Goal: Task Accomplishment & Management: Manage account settings

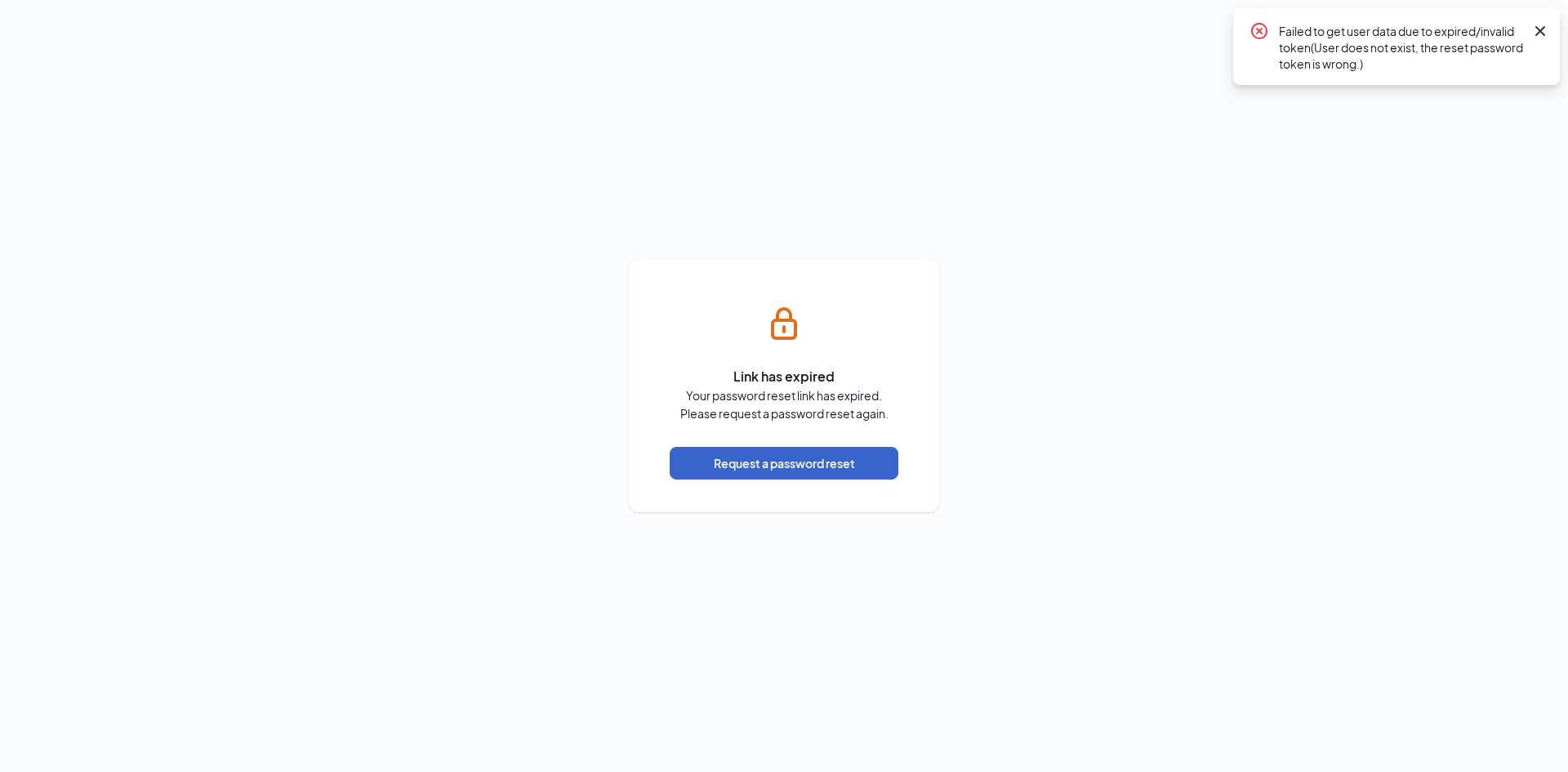
click at [741, 470] on button "Request a password reset" at bounding box center [784, 464] width 229 height 33
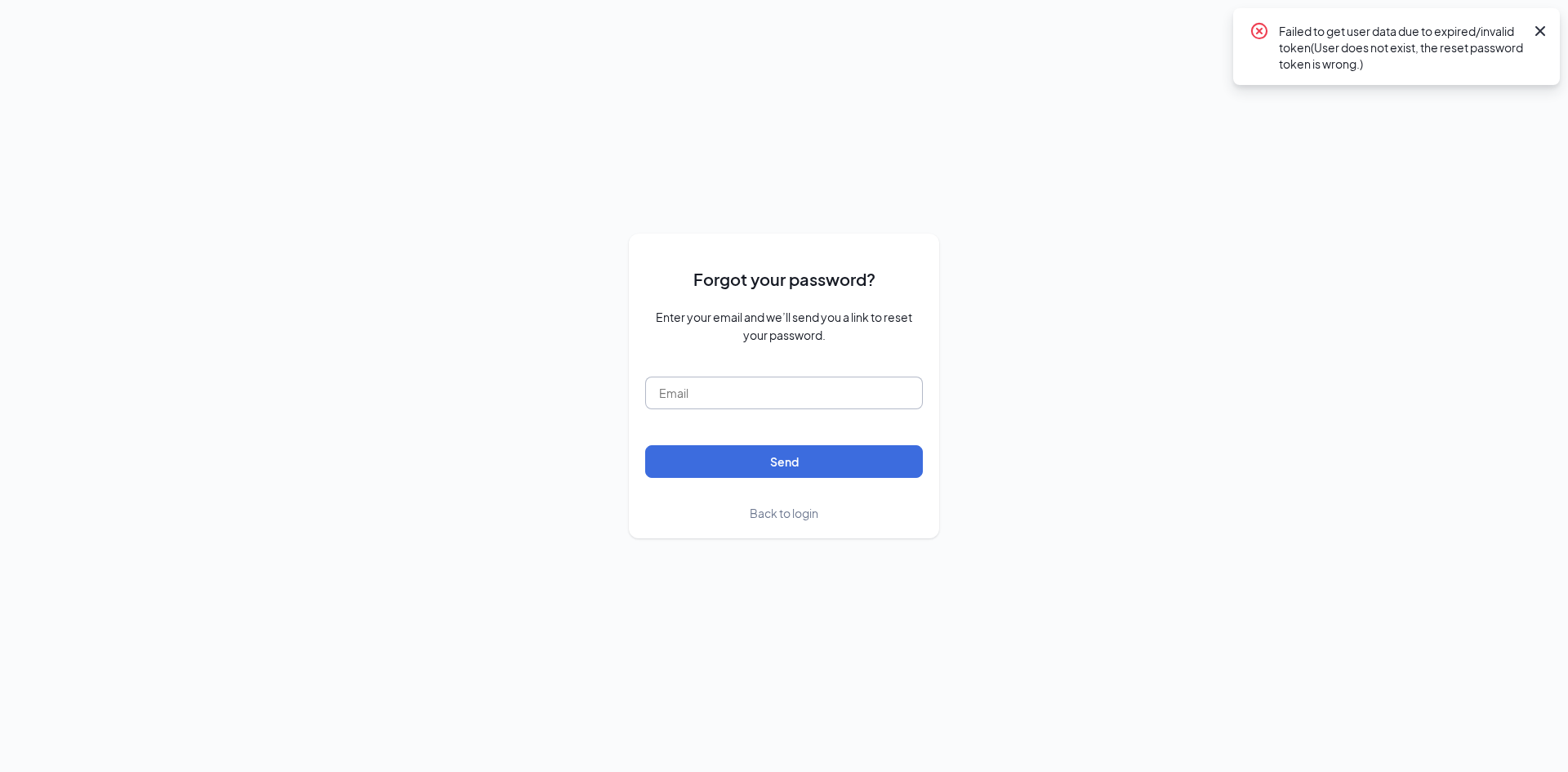
click at [686, 398] on input "text" at bounding box center [784, 393] width 278 height 33
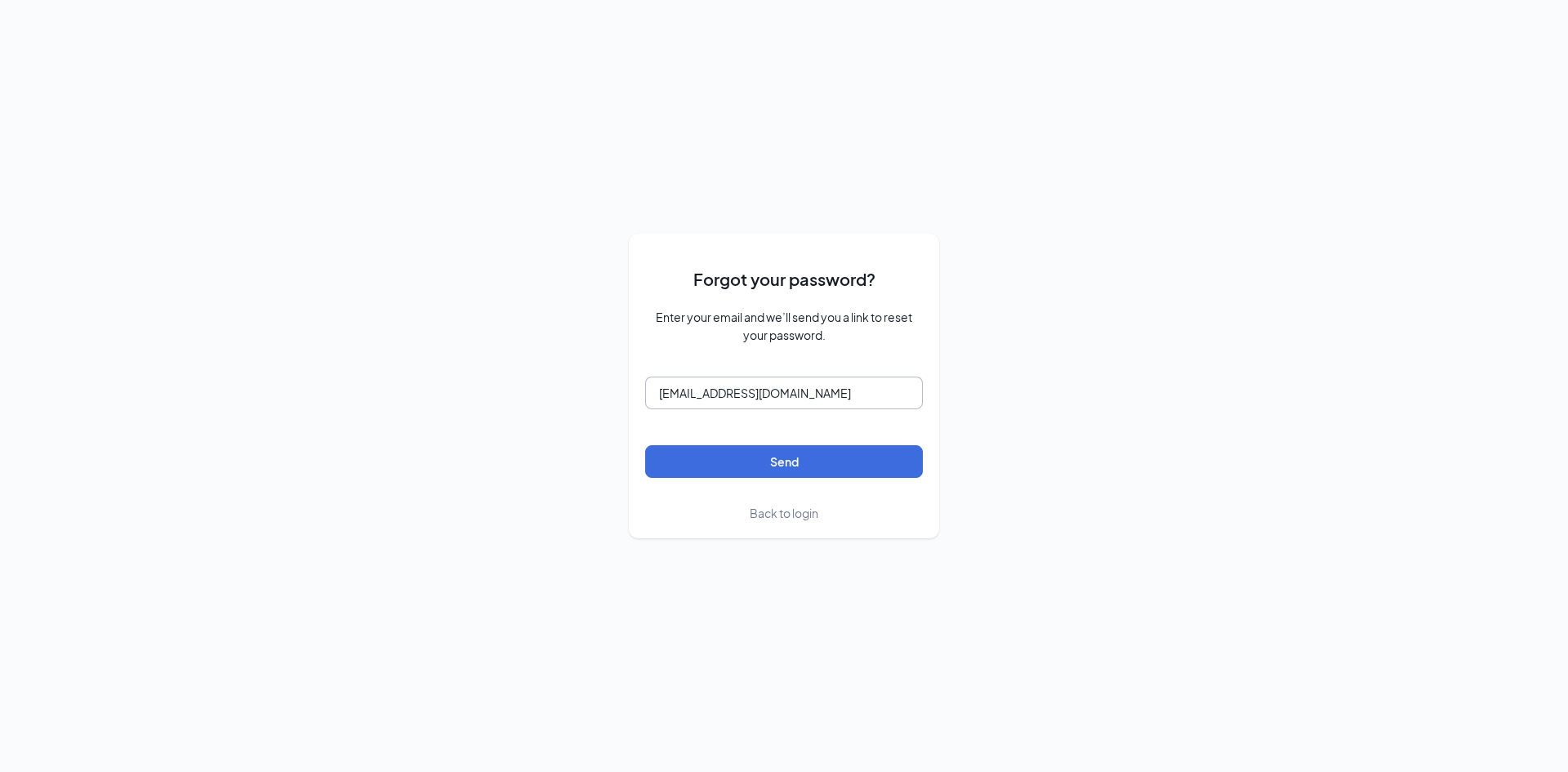
type input "[EMAIL_ADDRESS][DOMAIN_NAME]"
click at [646, 445] on button "Send" at bounding box center [784, 462] width 278 height 33
drag, startPoint x: 831, startPoint y: 385, endPoint x: 315, endPoint y: 304, distance: 522.3
click at [315, 304] on div "Forgot your password? Enter your email and we’ll send you a link to reset your …" at bounding box center [784, 386] width 1568 height 772
click at [646, 445] on button "Send" at bounding box center [784, 462] width 278 height 33
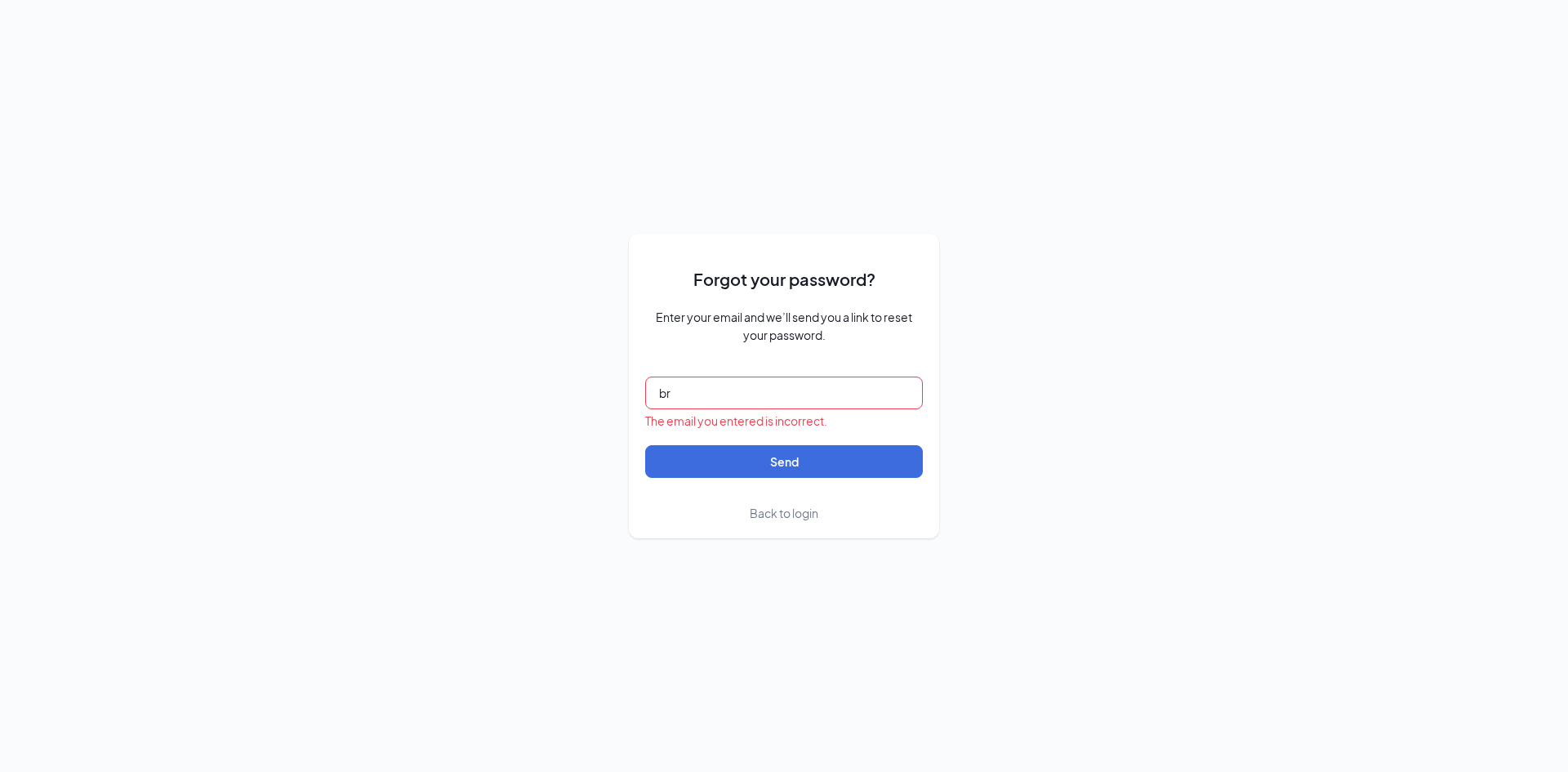
type input "b"
